Goal: Task Accomplishment & Management: Manage account settings

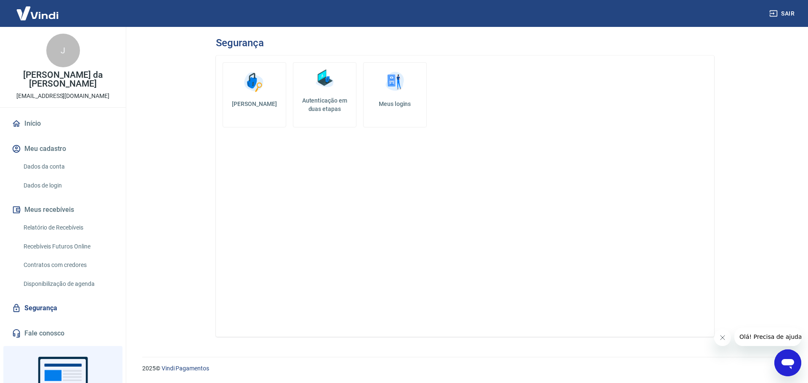
click at [326, 117] on link "Autenticação em duas etapas" at bounding box center [325, 94] width 64 height 65
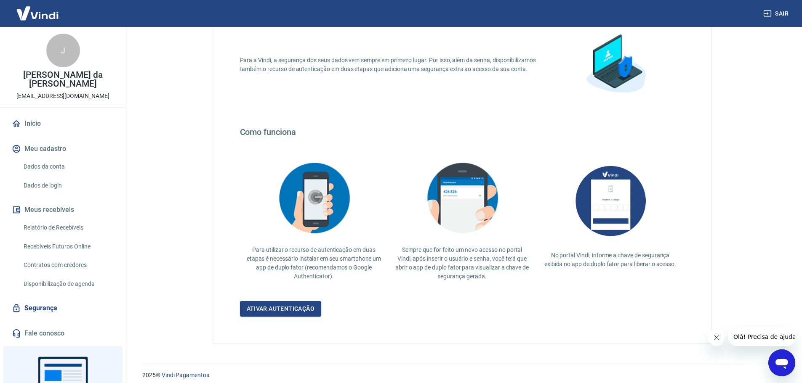
scroll to position [73, 0]
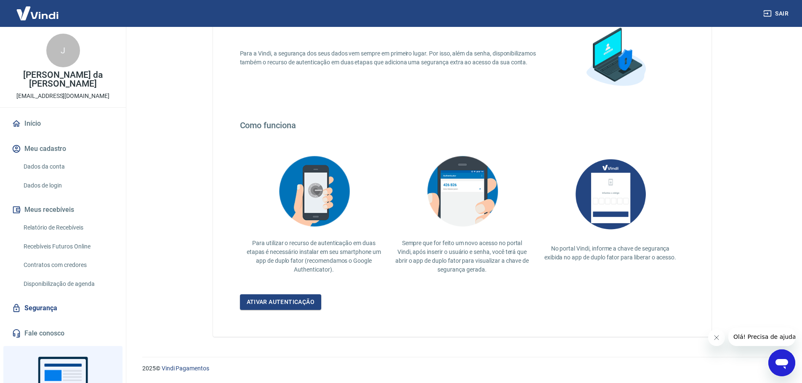
click at [16, 13] on img at bounding box center [37, 13] width 55 height 26
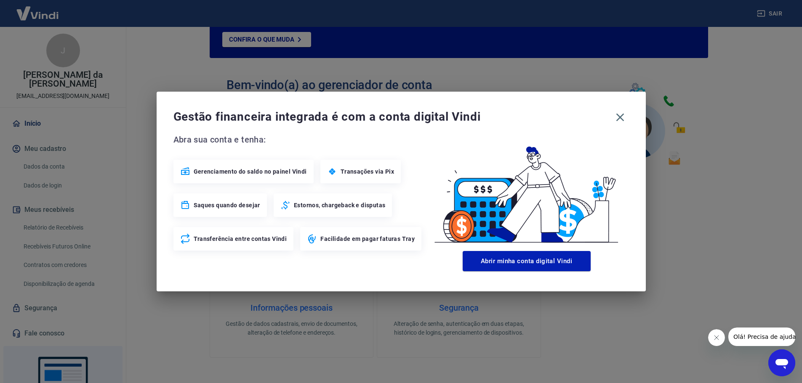
scroll to position [359, 0]
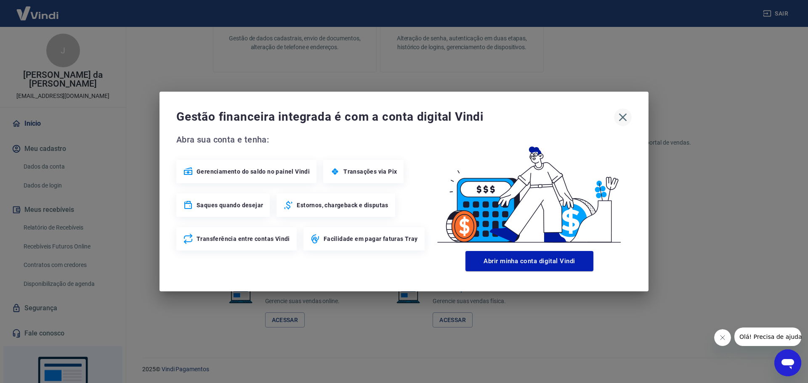
click at [629, 117] on button "button" at bounding box center [623, 118] width 18 height 18
